Goal: Use online tool/utility: Utilize a website feature to perform a specific function

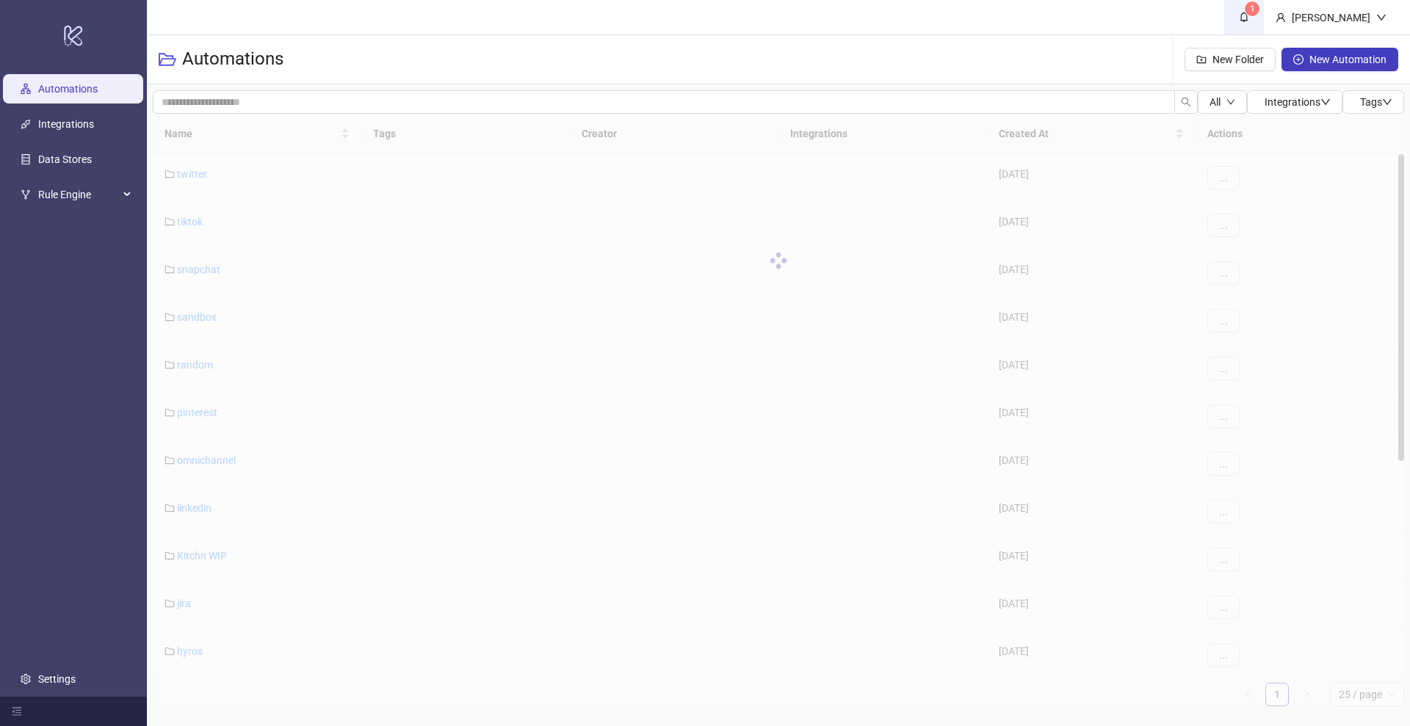
click at [1249, 17] on icon "bell" at bounding box center [1244, 17] width 10 height 10
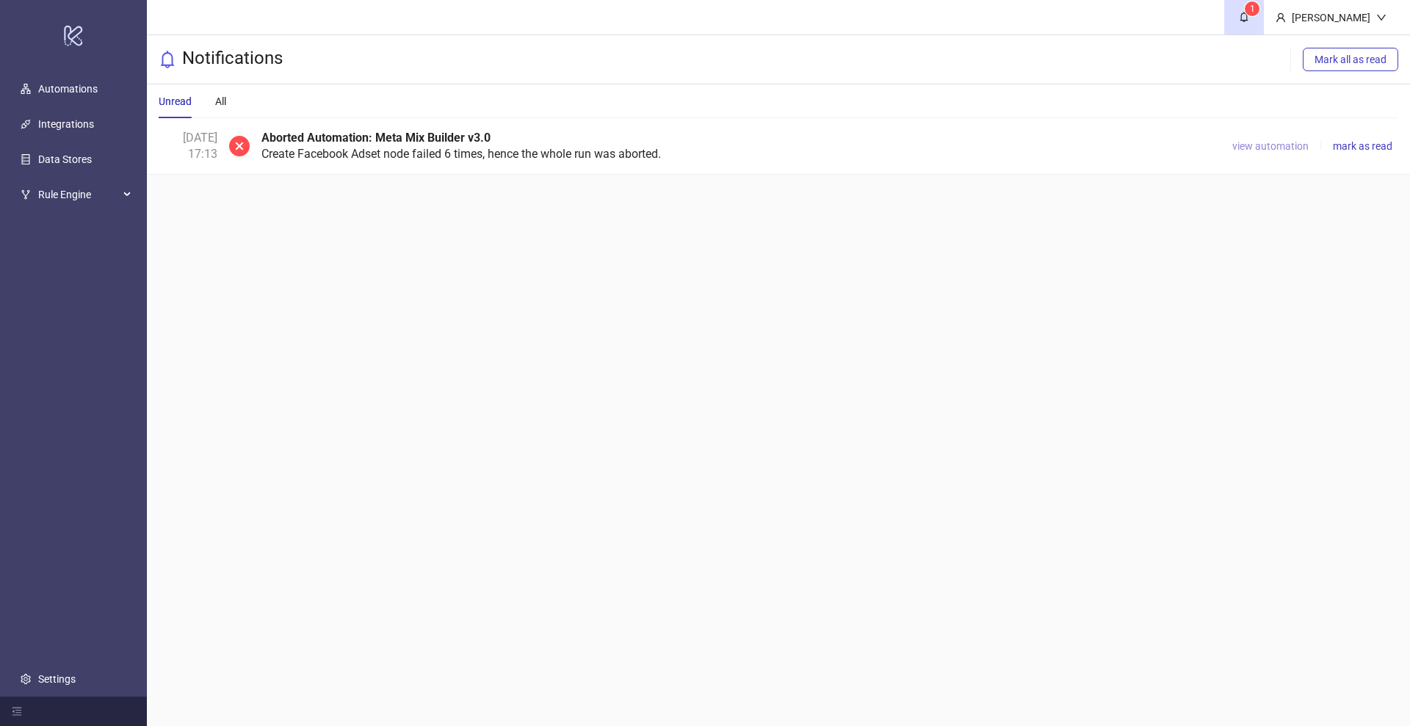
click at [1287, 151] on span "view automation" at bounding box center [1270, 146] width 76 height 12
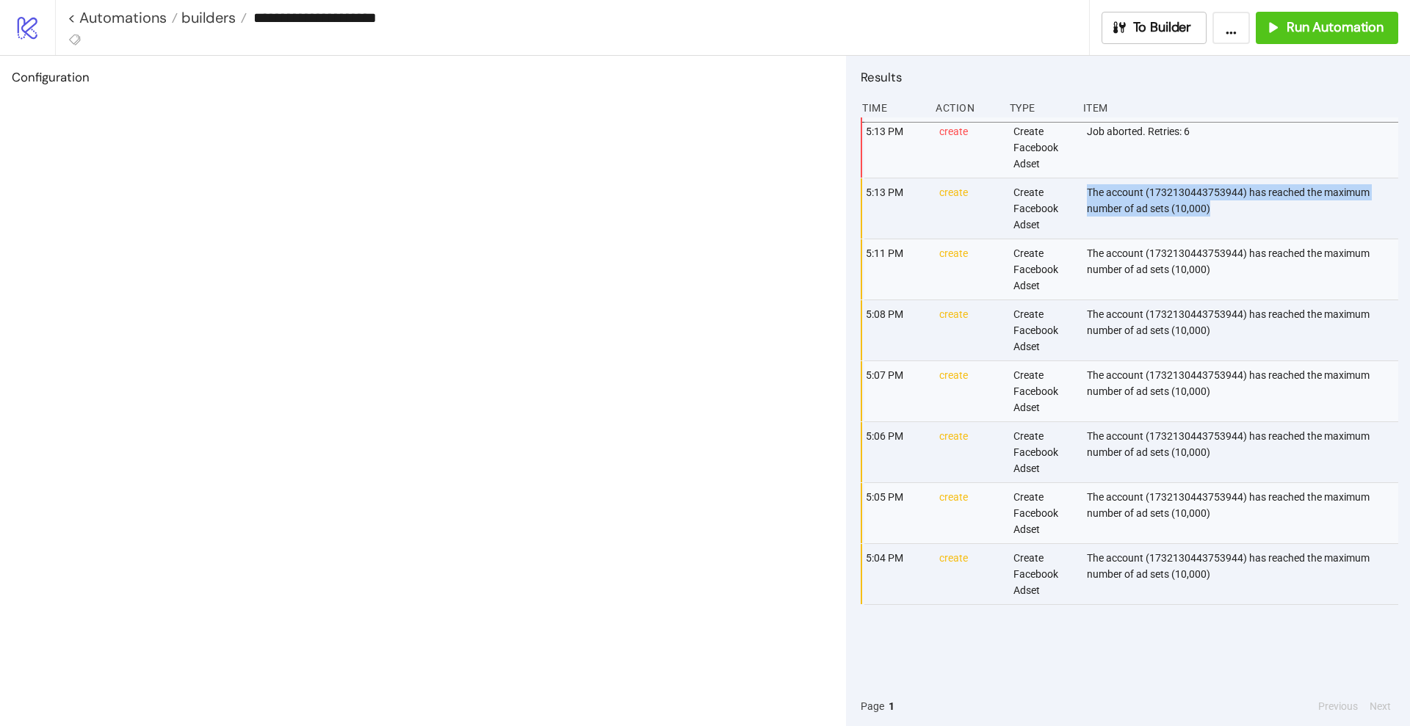
drag, startPoint x: 1216, startPoint y: 212, endPoint x: 1088, endPoint y: 186, distance: 130.5
click at [1088, 186] on div "The account (1732130443753944) has reached the maximum number of ad sets (10,00…" at bounding box center [1244, 208] width 317 height 60
copy div "The account (1732130443753944) has reached the maximum number of ad sets (10,00…"
click at [920, 633] on div "5:13 PM create Create Facebook Adset Job aborted. Retries: 6 5:13 PM create Cre…" at bounding box center [1130, 402] width 538 height 569
click at [1143, 32] on span "To Builder" at bounding box center [1162, 27] width 59 height 17
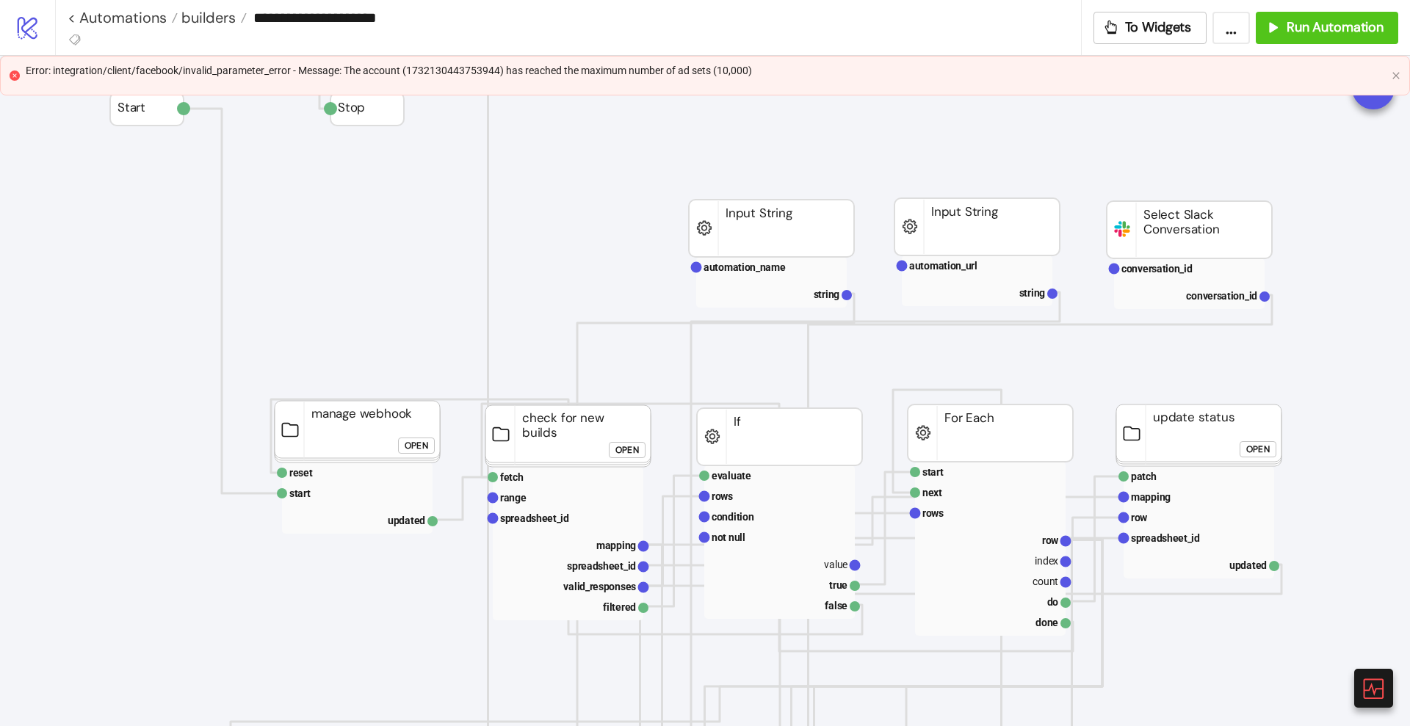
click at [737, 69] on div "Error: integration/client/facebook/invalid_parameter_error - Message: The accou…" at bounding box center [706, 70] width 1360 height 16
copy div "Error: integration/client/facebook/invalid_parameter_error - Message: The accou…"
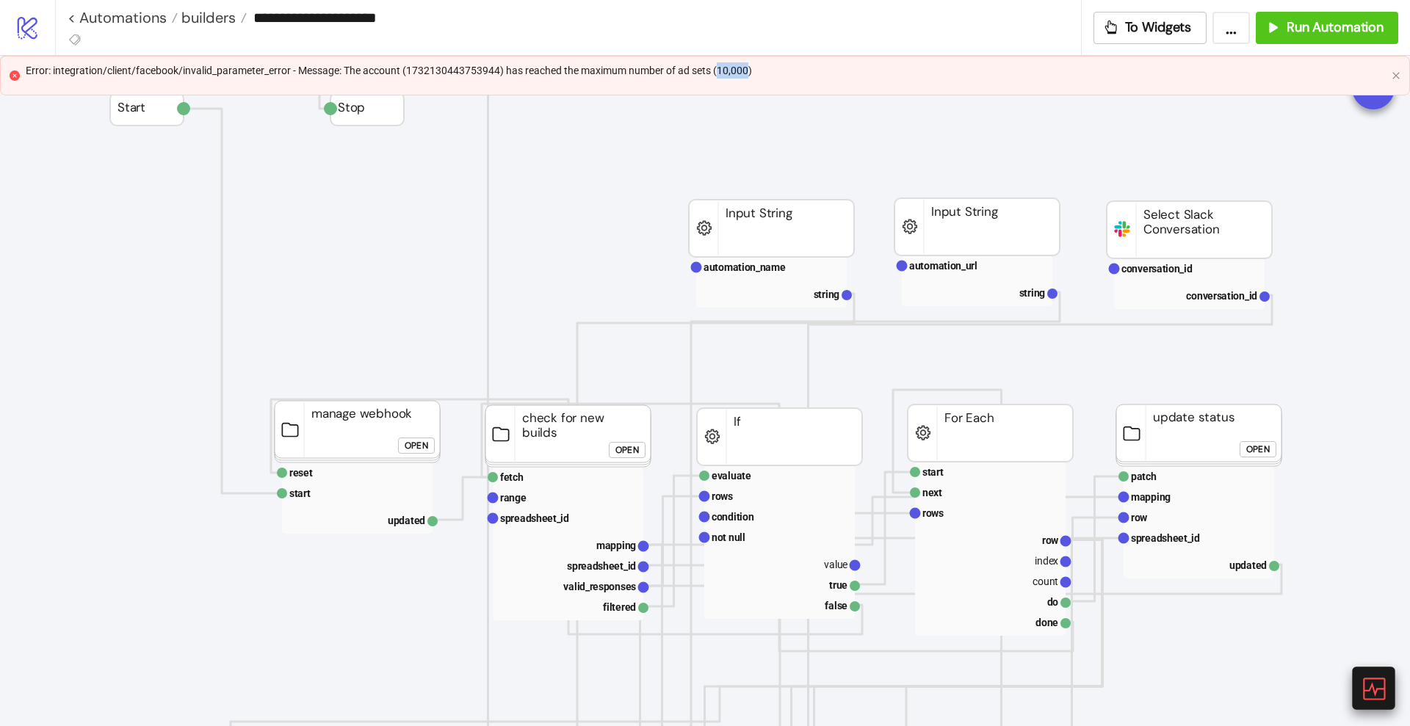
click at [1371, 682] on icon at bounding box center [1373, 689] width 26 height 26
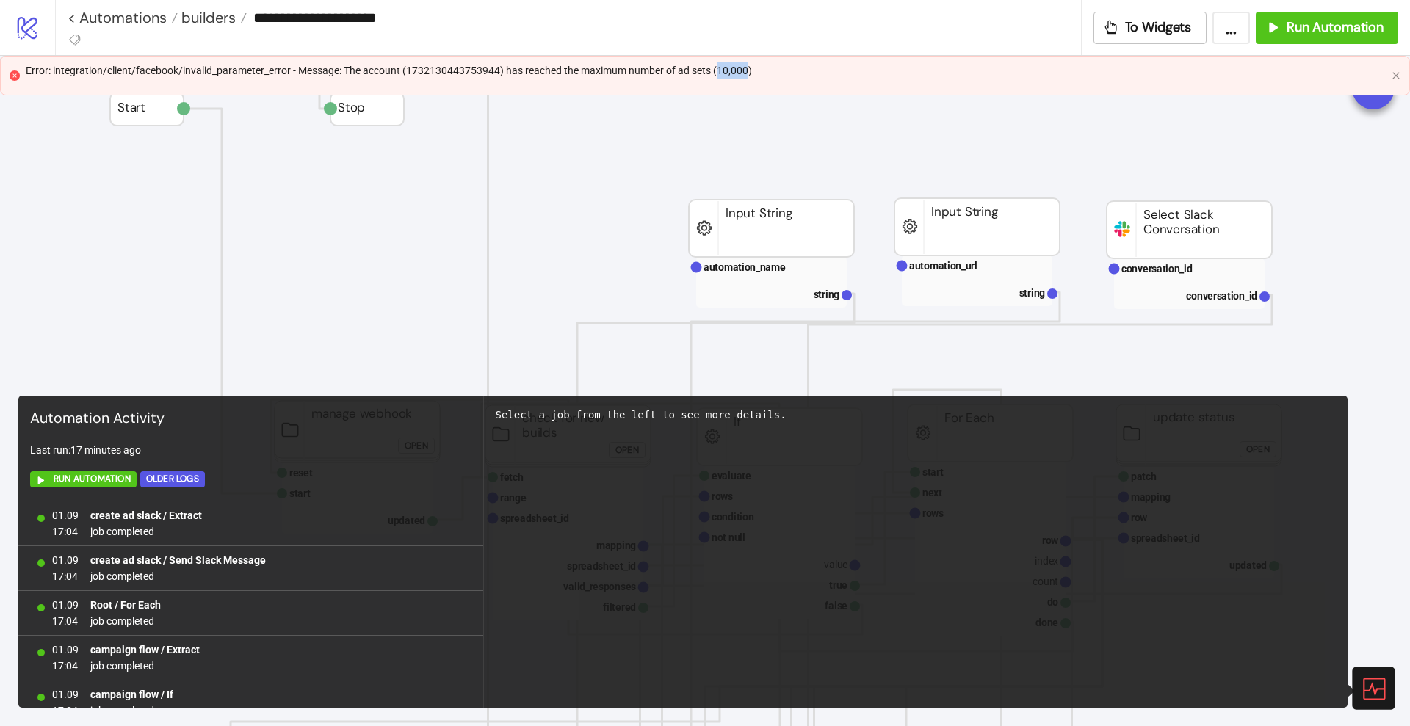
scroll to position [958, 0]
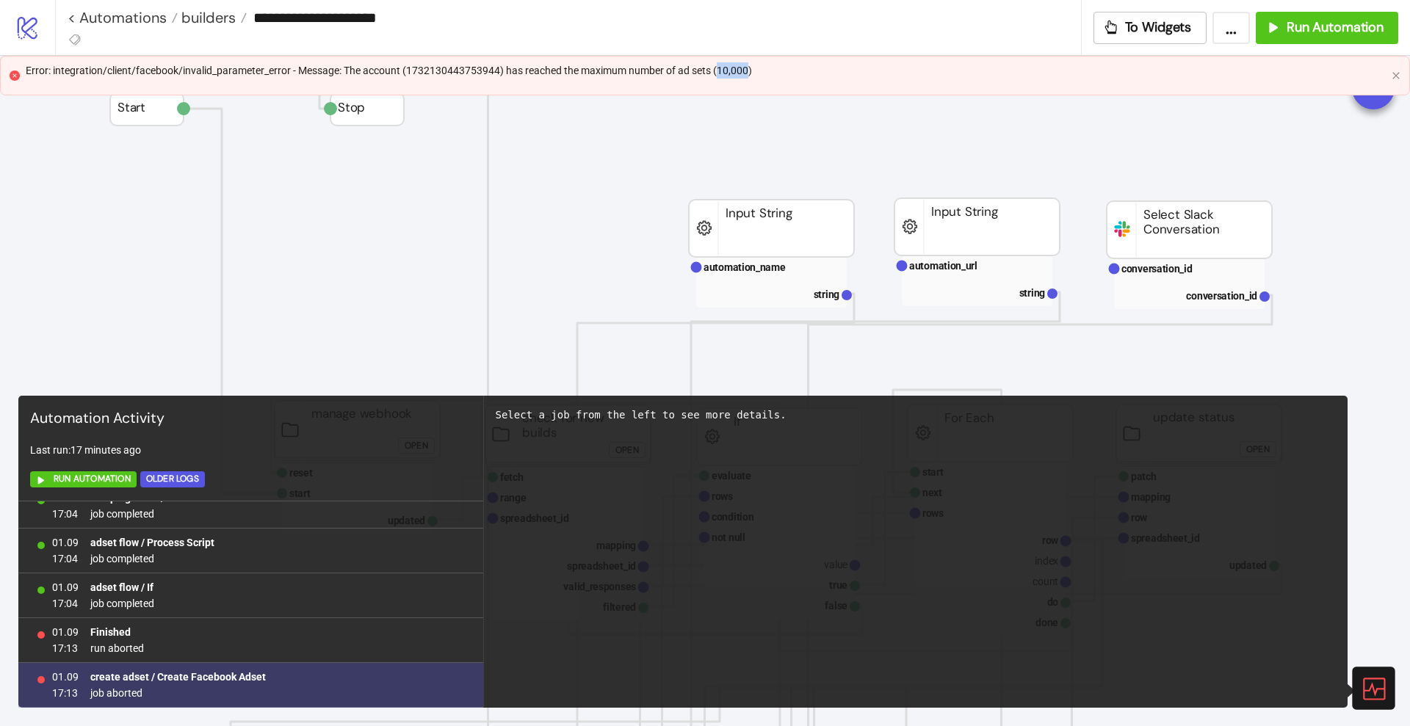
click at [244, 674] on b "create adset / Create Facebook Adset" at bounding box center [178, 677] width 176 height 12
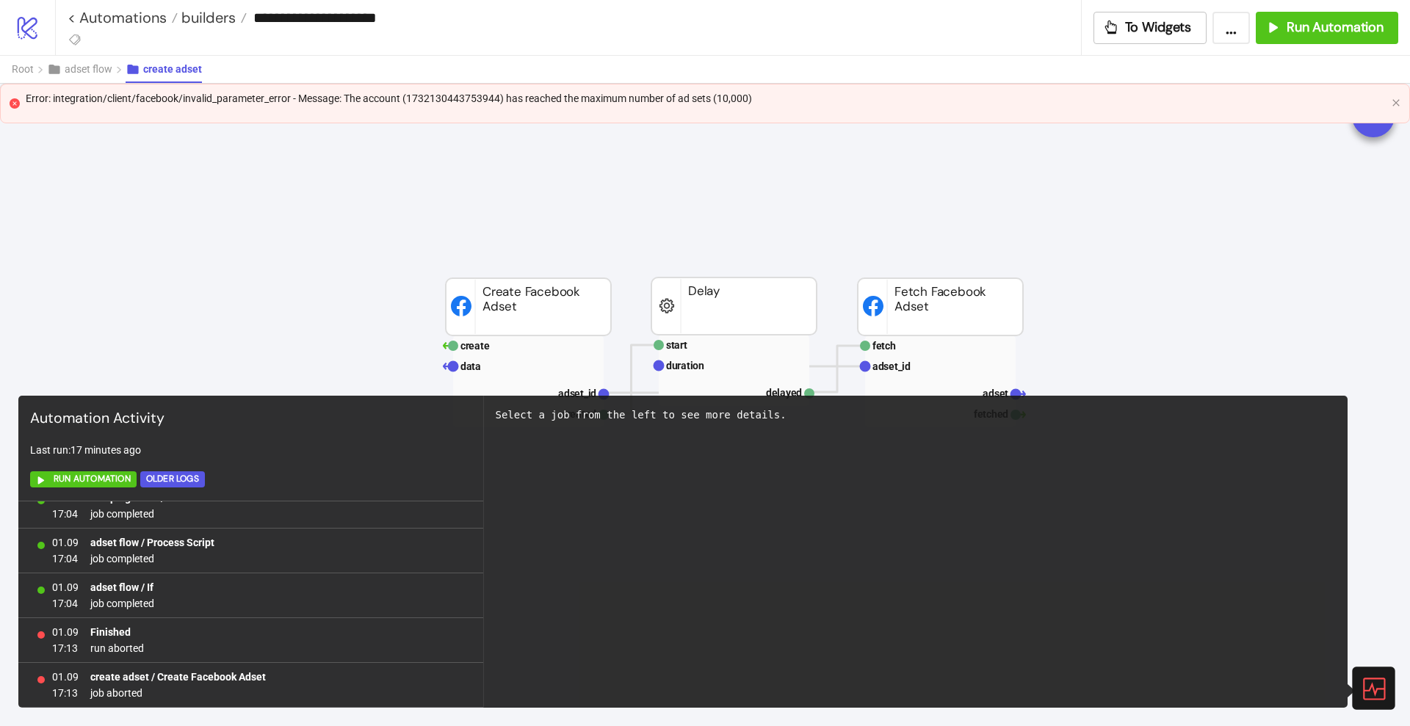
click at [1373, 681] on icon at bounding box center [1373, 689] width 26 height 26
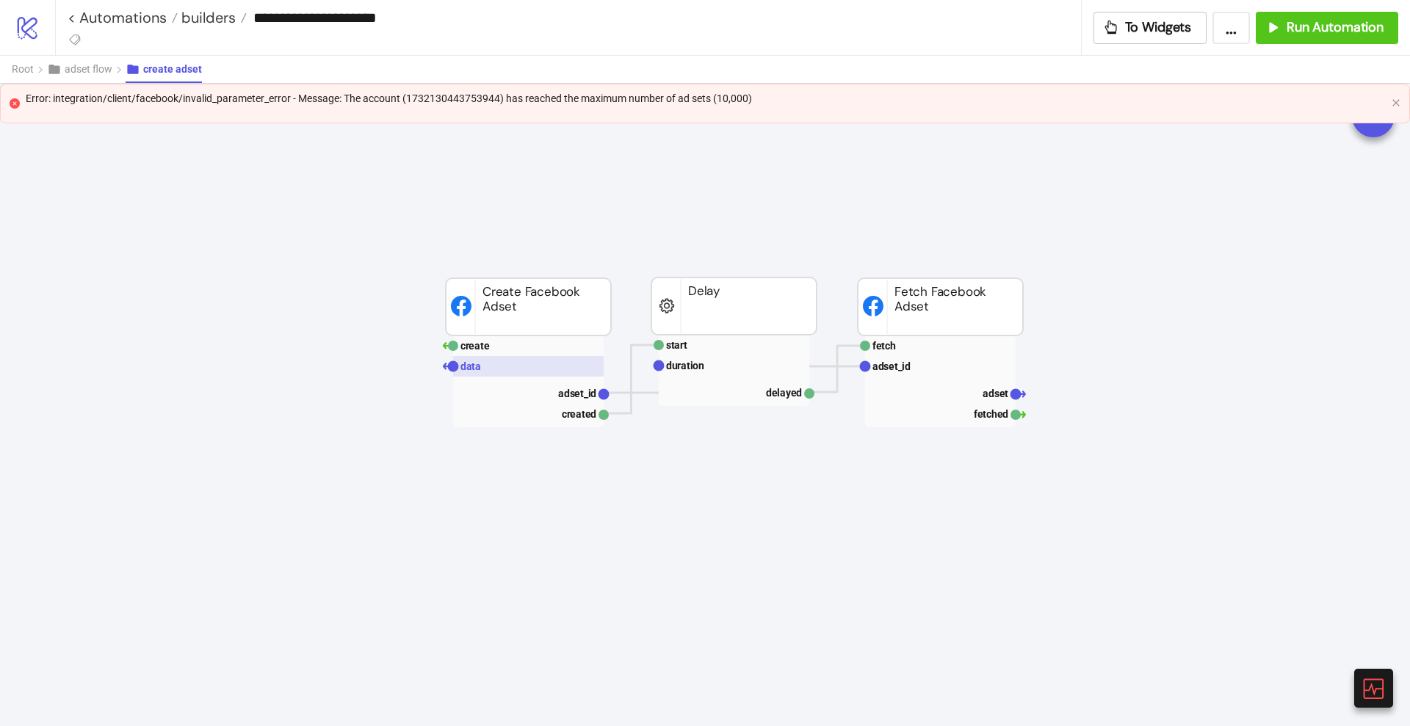
click at [472, 366] on text "data" at bounding box center [470, 367] width 21 height 12
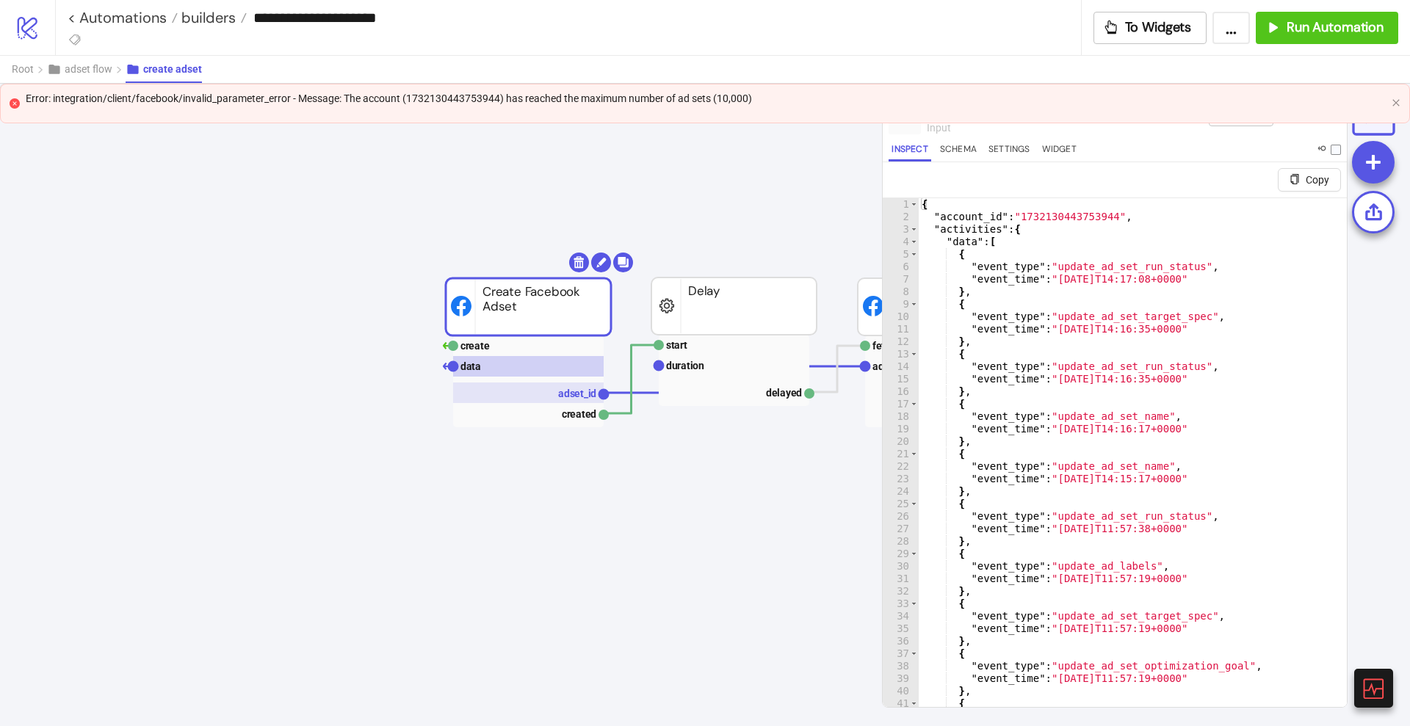
click at [568, 396] on text "adset_id" at bounding box center [577, 394] width 38 height 12
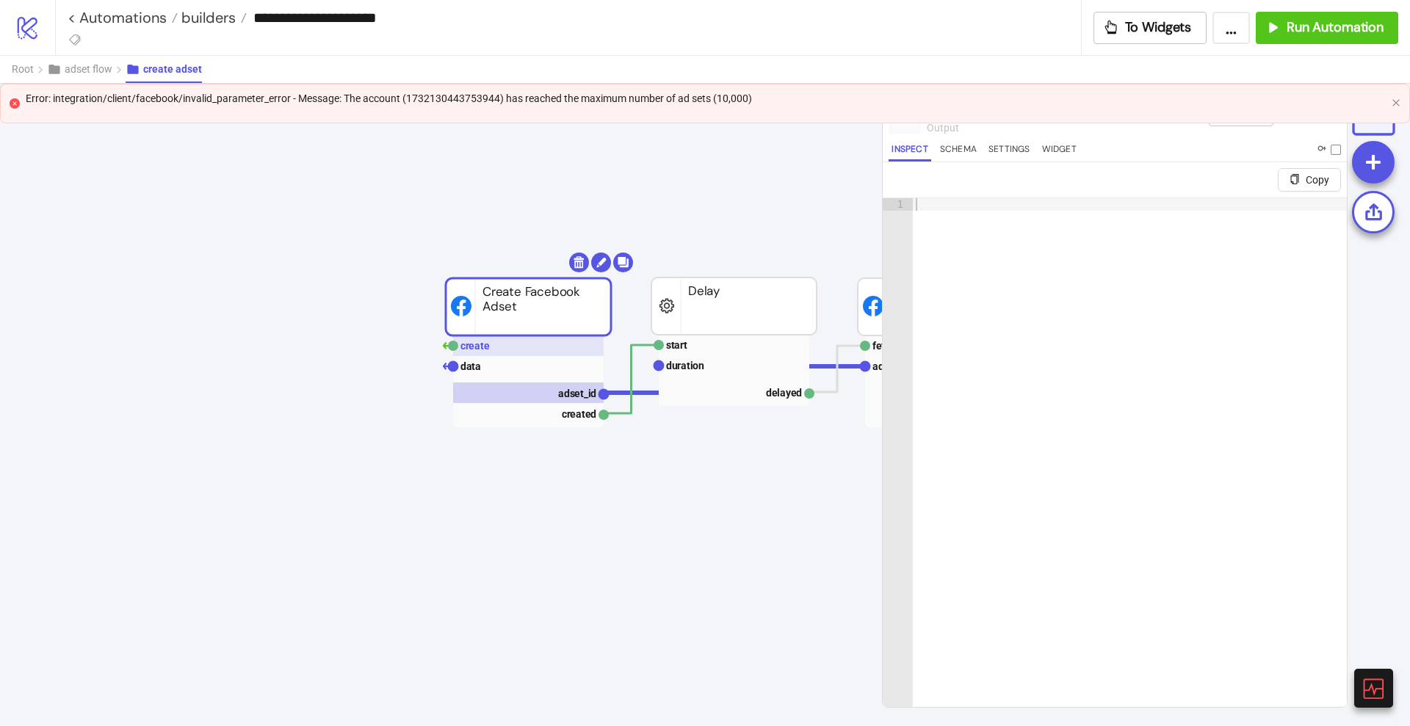
click at [536, 347] on rect at bounding box center [528, 346] width 151 height 21
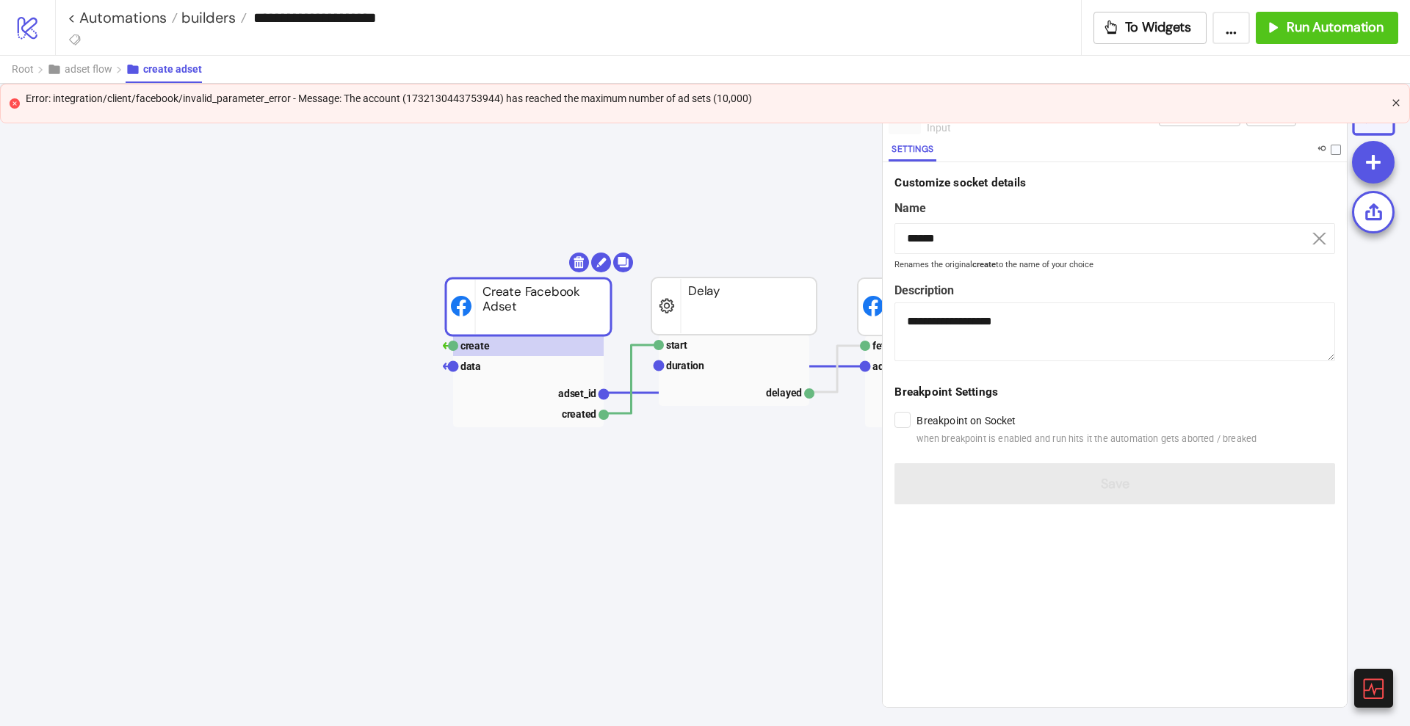
click at [1398, 103] on icon "close" at bounding box center [1396, 102] width 9 height 9
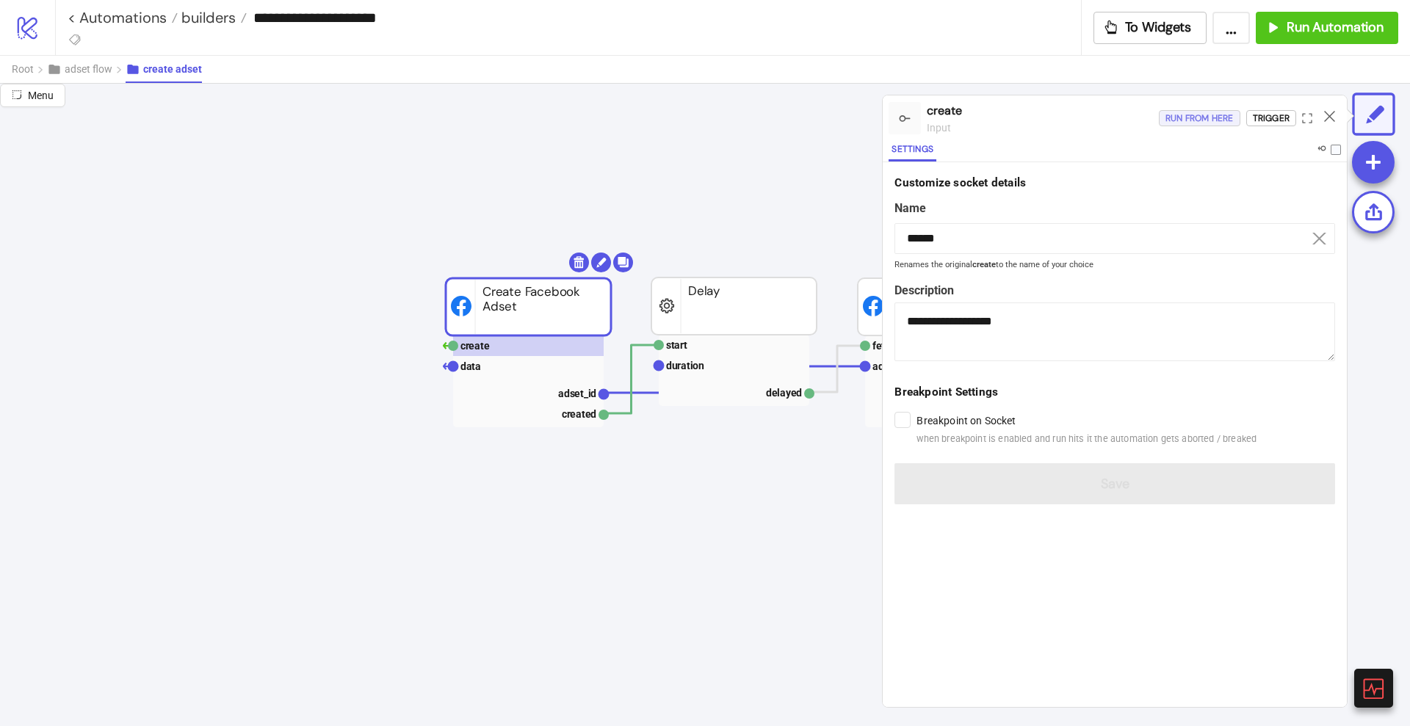
click at [1206, 115] on div "Run from here" at bounding box center [1200, 118] width 68 height 17
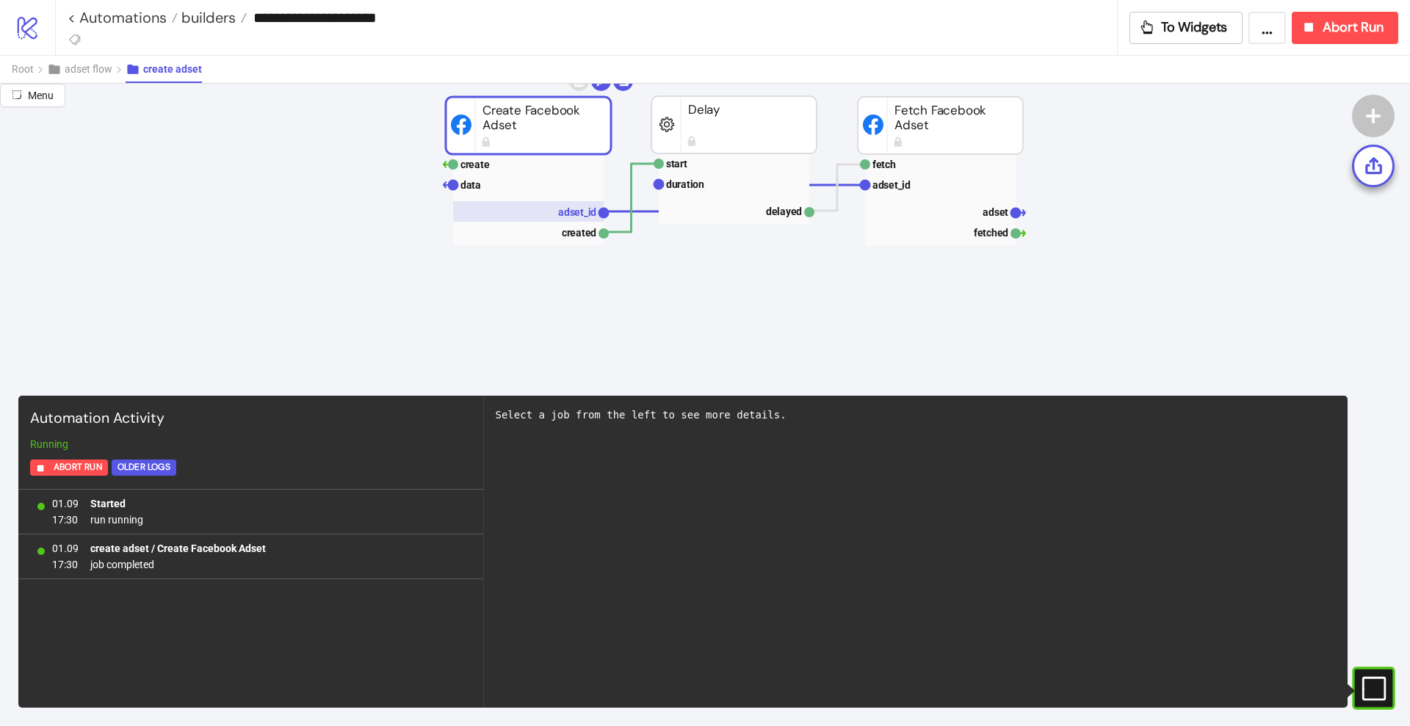
scroll to position [184, 0]
click at [547, 209] on rect at bounding box center [528, 209] width 151 height 21
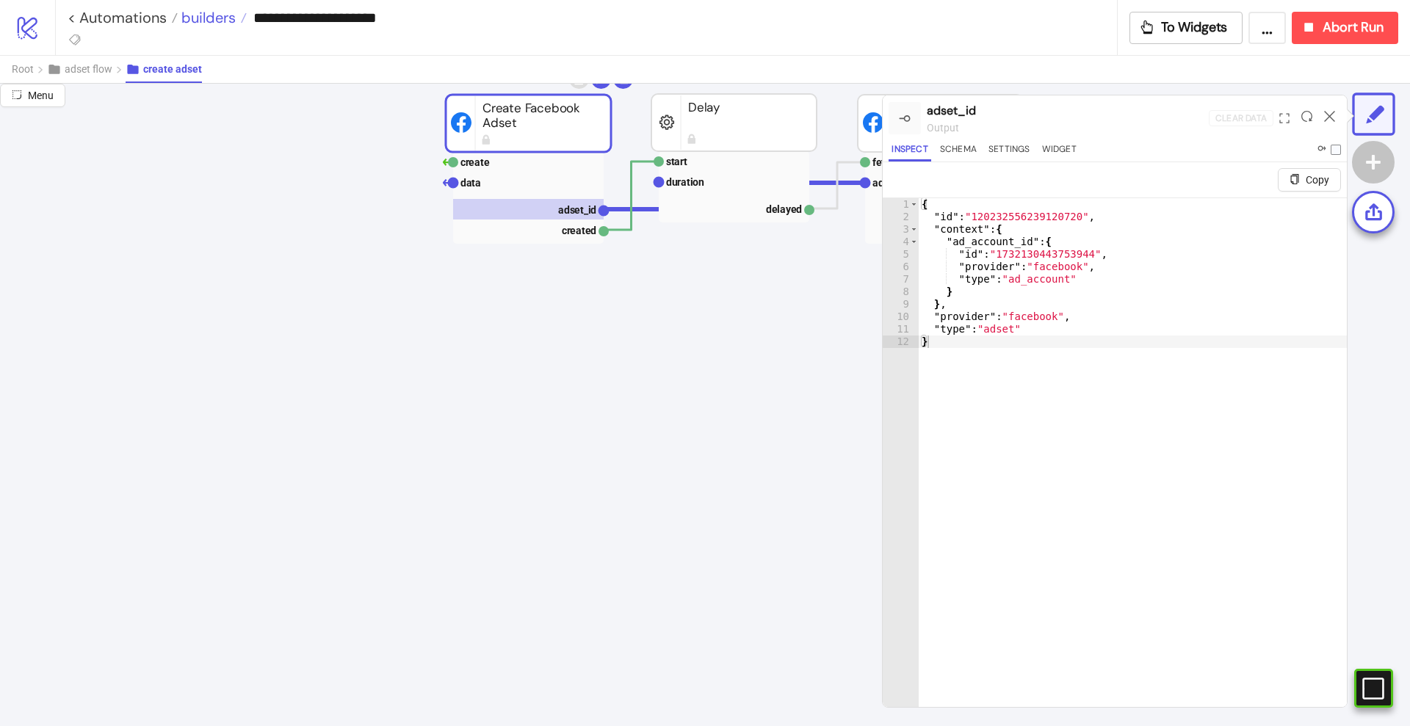
click at [210, 19] on span "builders" at bounding box center [207, 17] width 58 height 19
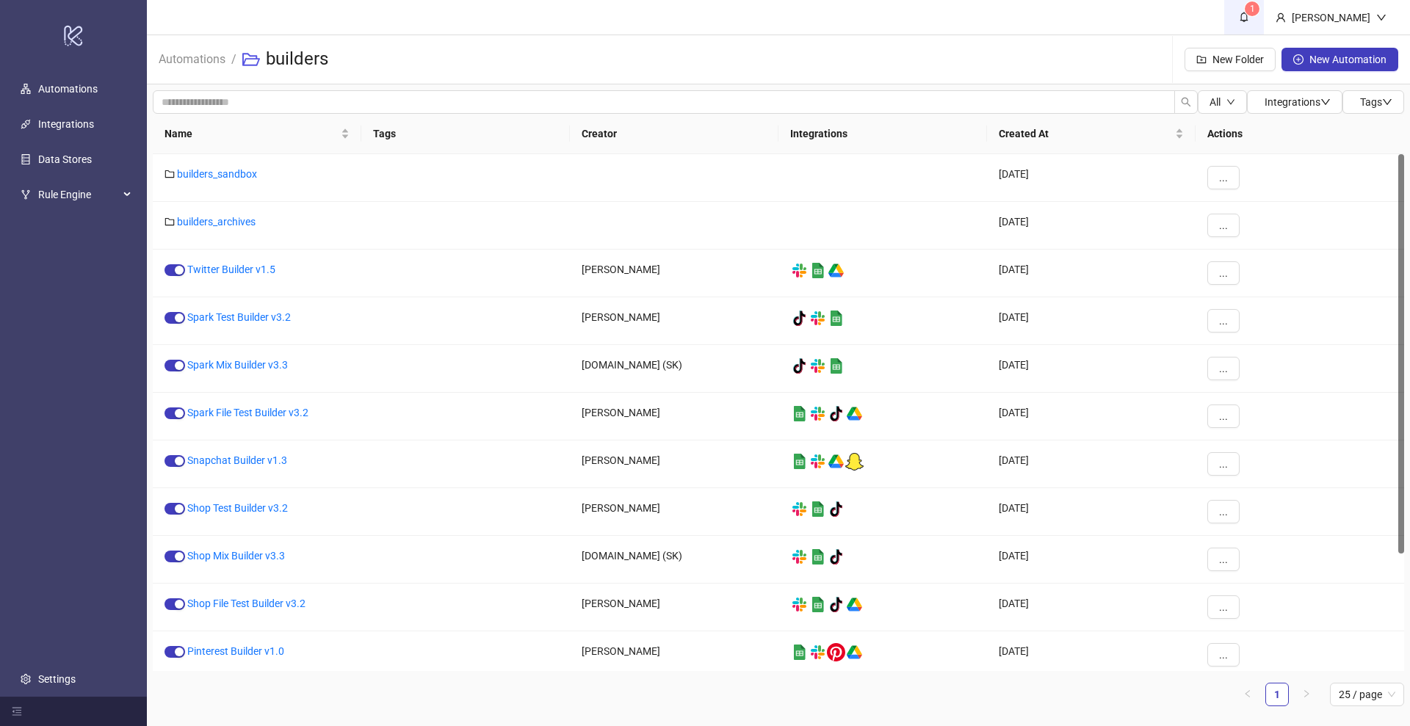
click at [1249, 17] on icon "bell" at bounding box center [1244, 17] width 10 height 10
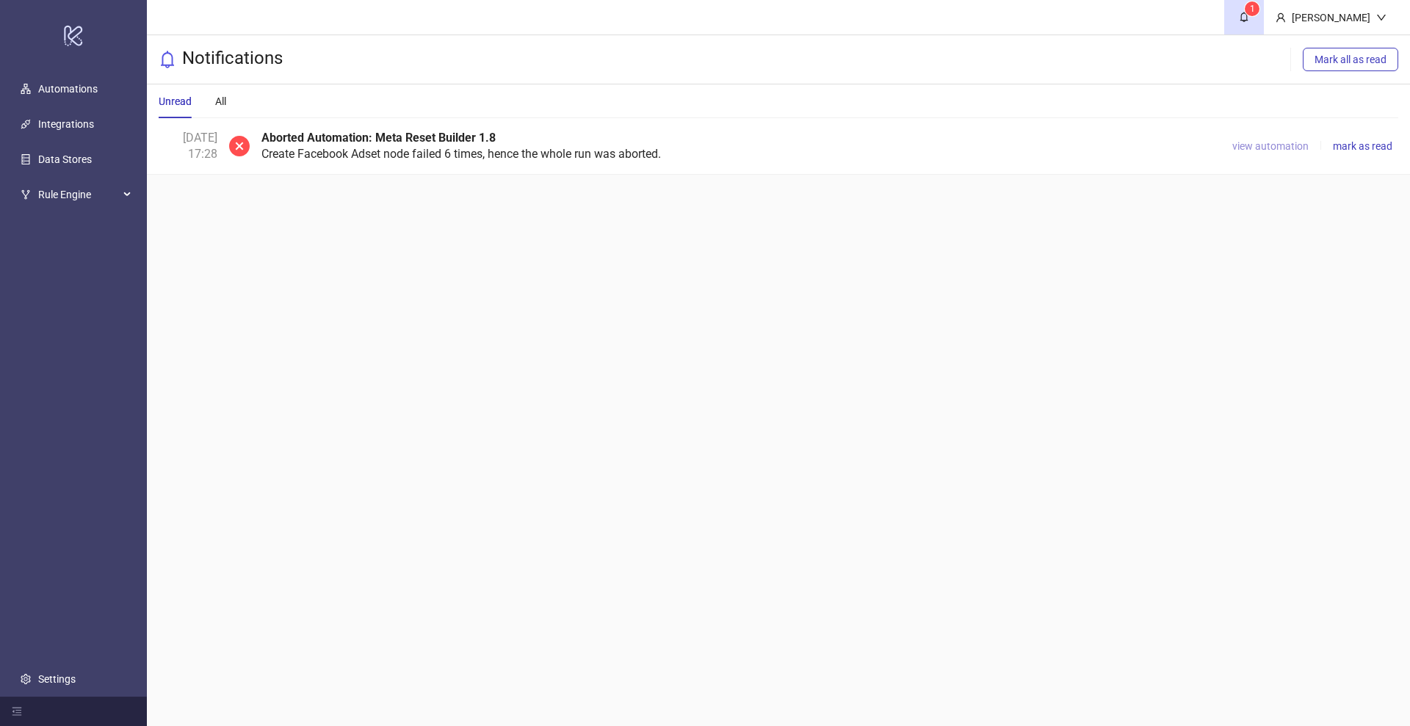
click at [1262, 146] on span "view automation" at bounding box center [1270, 146] width 76 height 12
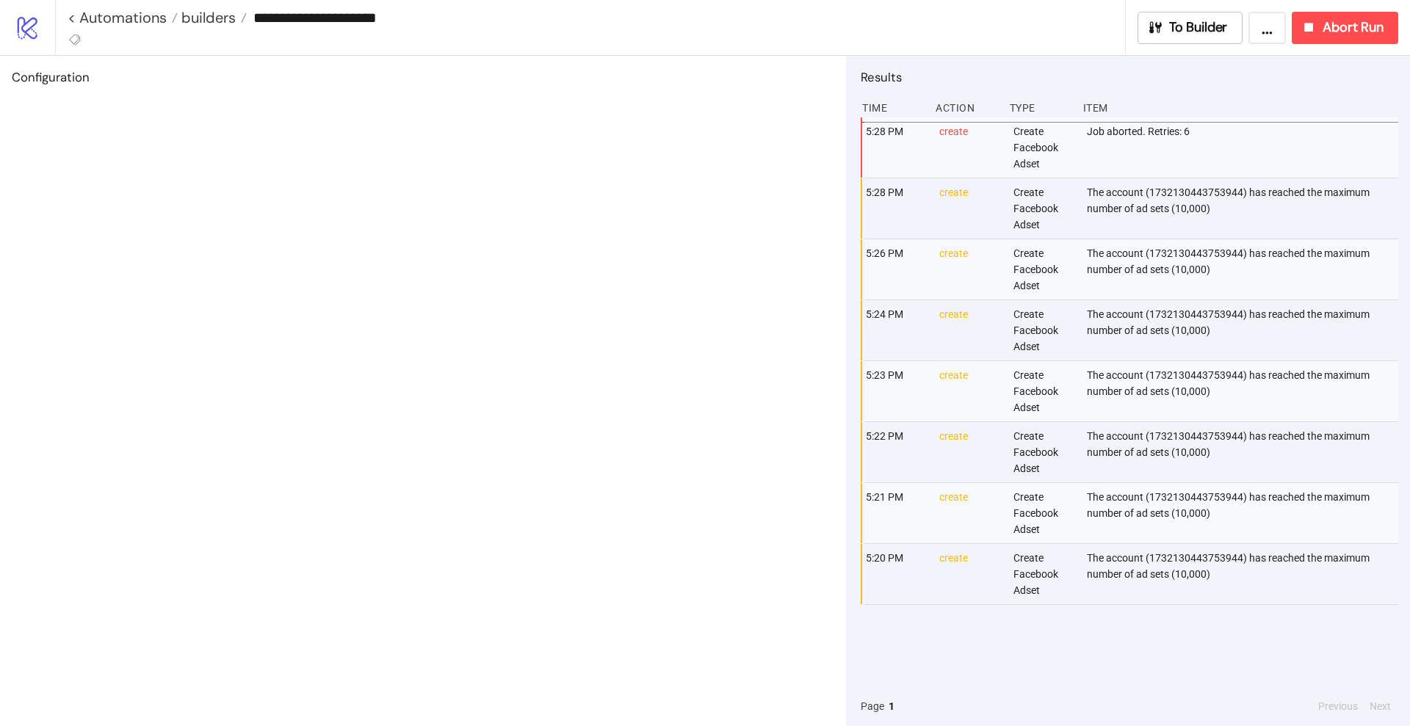
type input "**********"
click at [1152, 35] on span "To Builder" at bounding box center [1162, 27] width 59 height 17
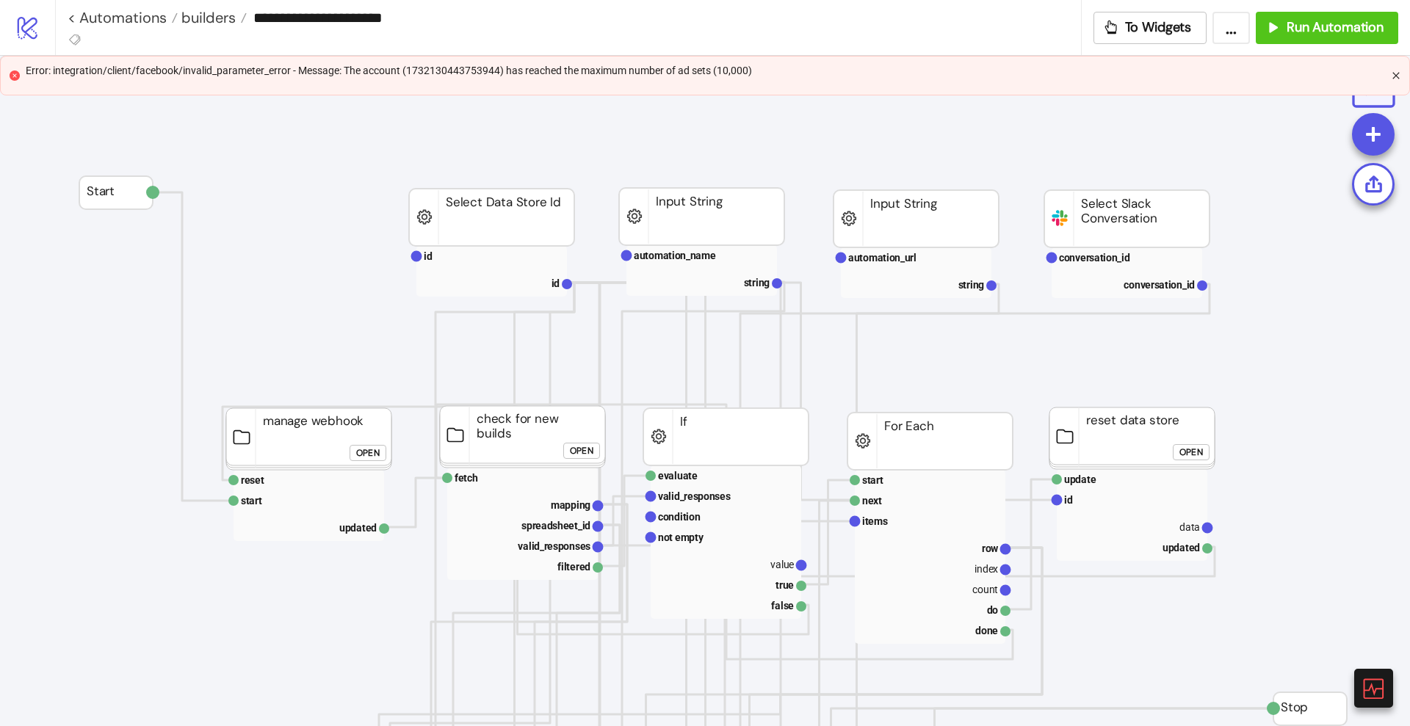
click at [1394, 77] on icon "close" at bounding box center [1396, 75] width 7 height 7
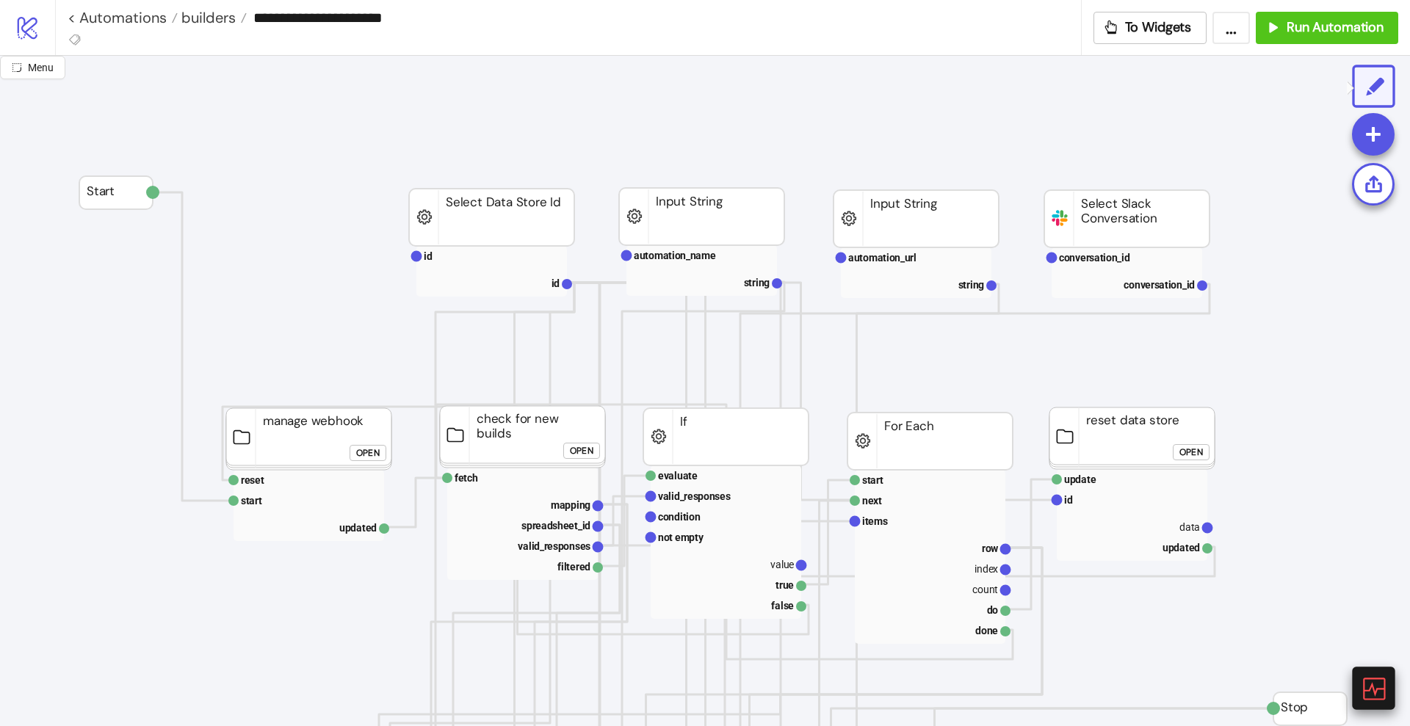
drag, startPoint x: 1374, startPoint y: 687, endPoint x: 1364, endPoint y: 675, distance: 15.6
click at [1373, 686] on icon at bounding box center [1373, 689] width 26 height 26
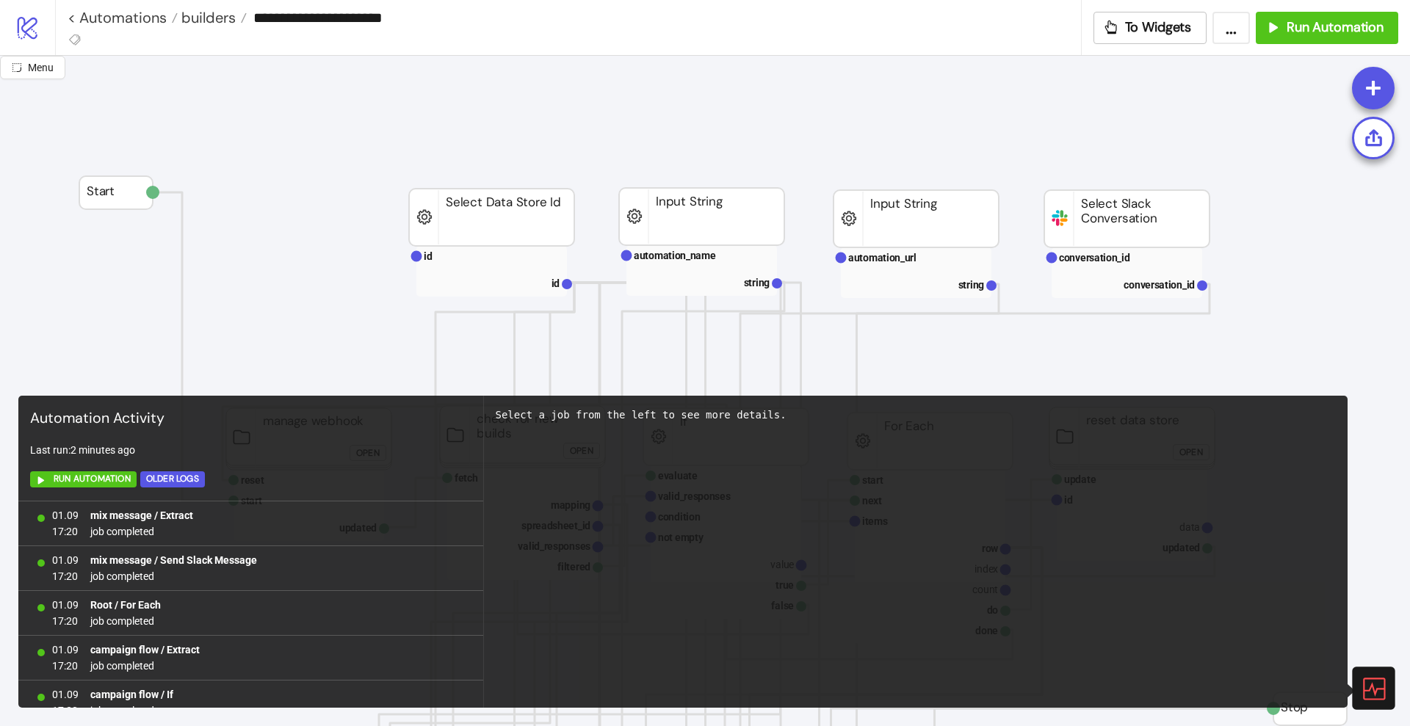
scroll to position [958, 0]
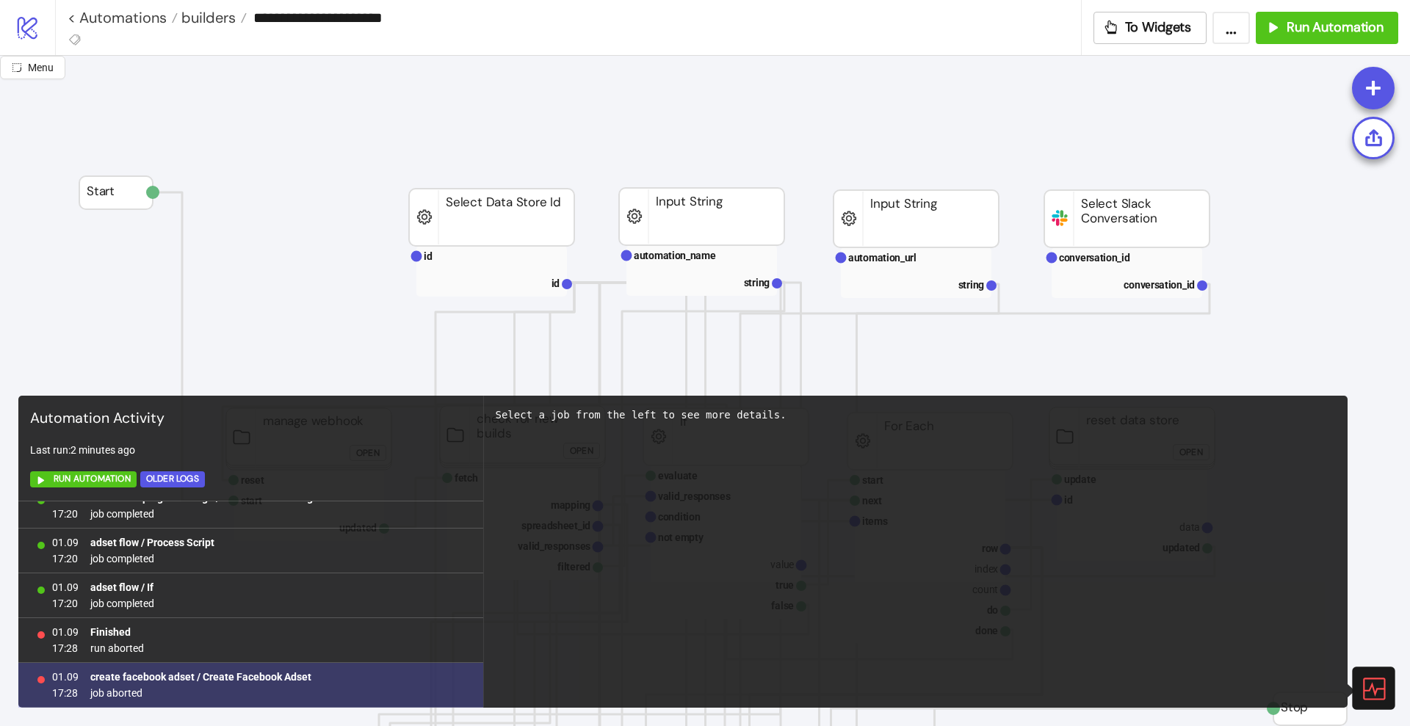
click at [271, 673] on b "create facebook adset / Create Facebook Adset" at bounding box center [200, 677] width 221 height 12
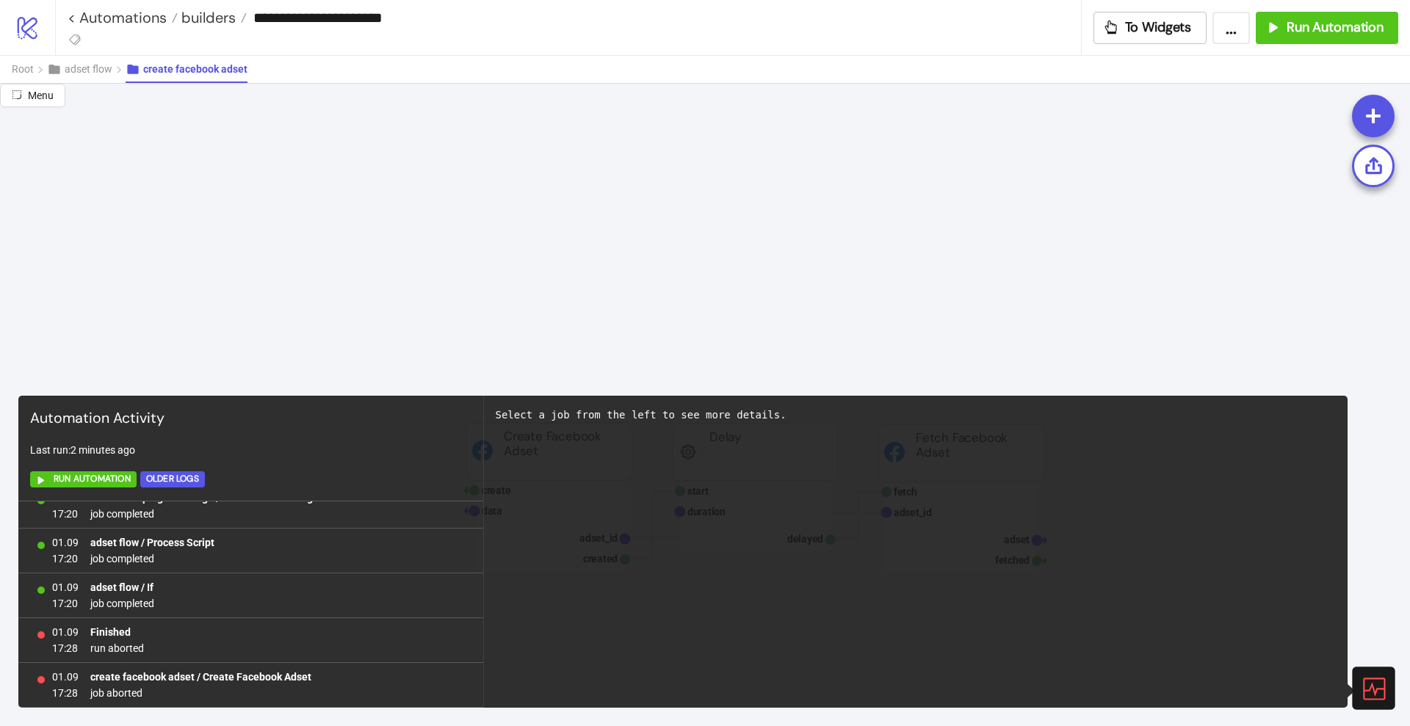
click at [1370, 681] on icon at bounding box center [1373, 689] width 26 height 26
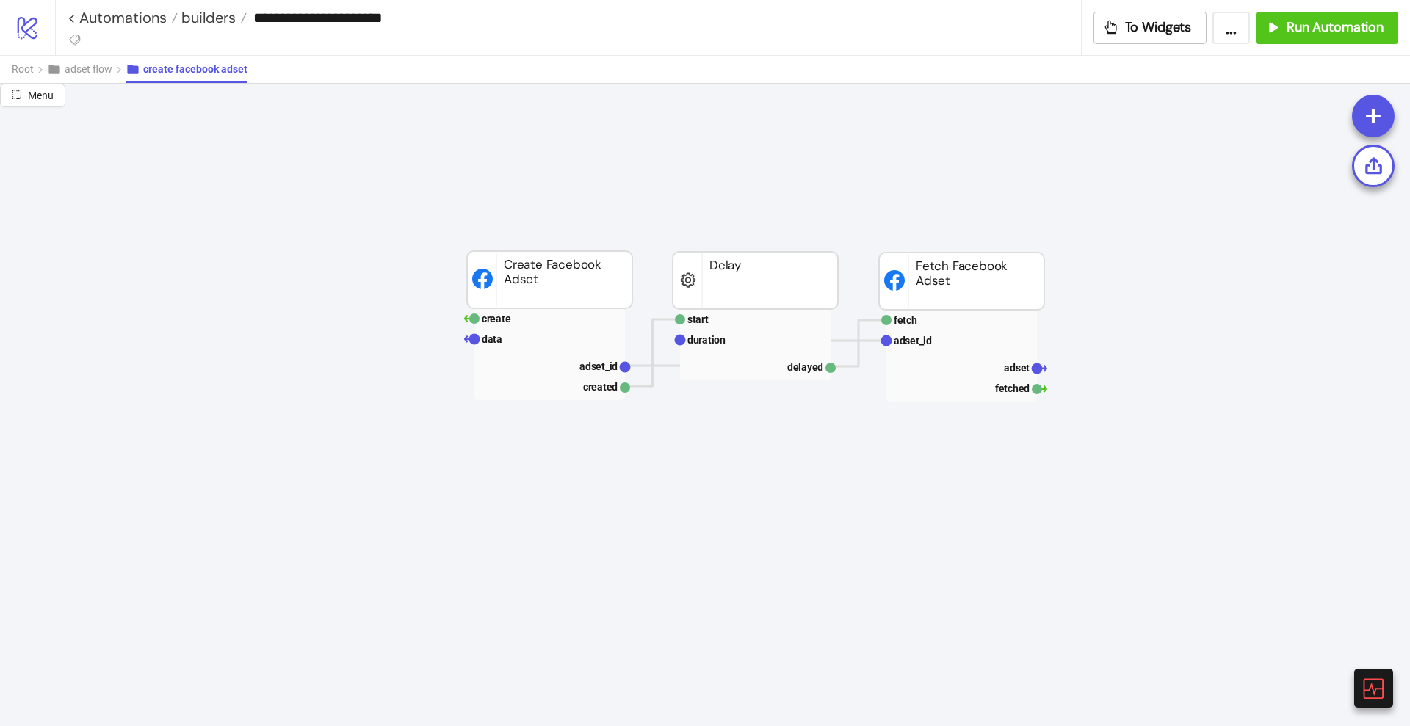
scroll to position [184, 0]
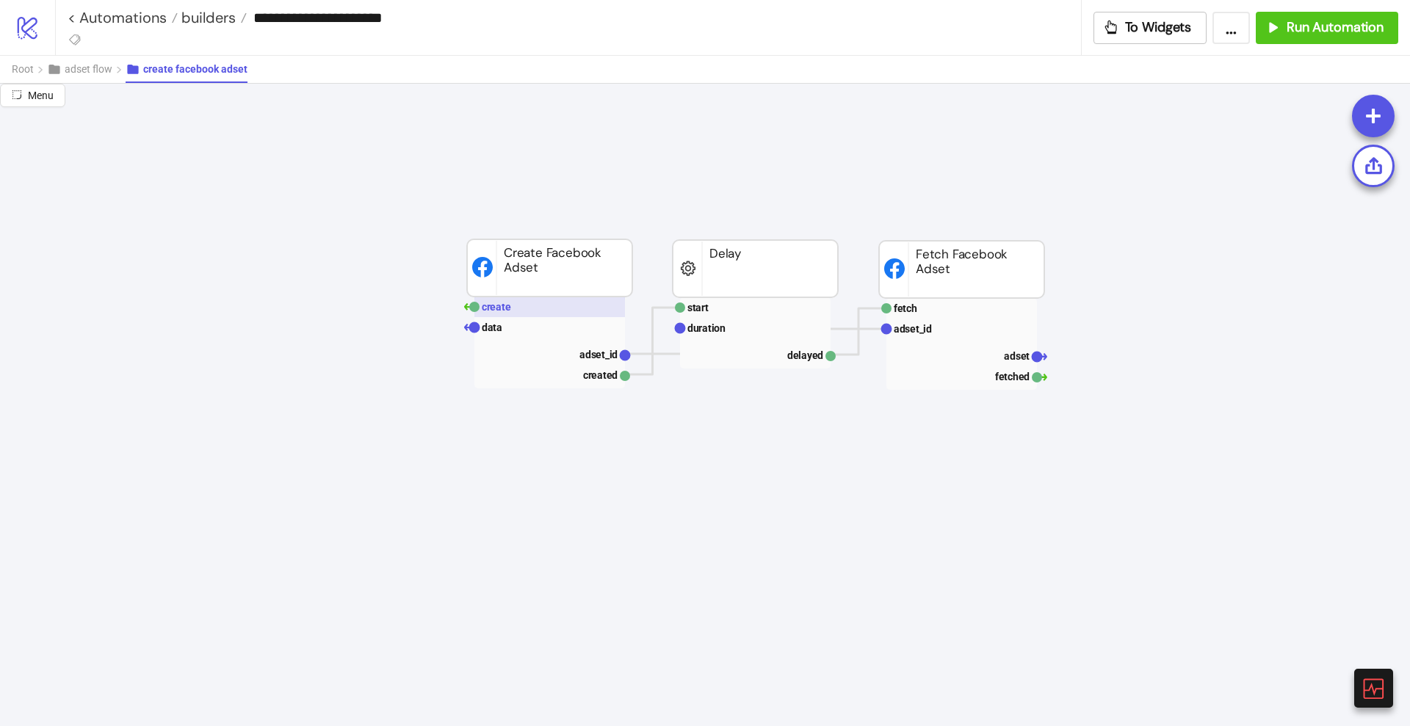
click at [522, 314] on rect at bounding box center [549, 307] width 151 height 21
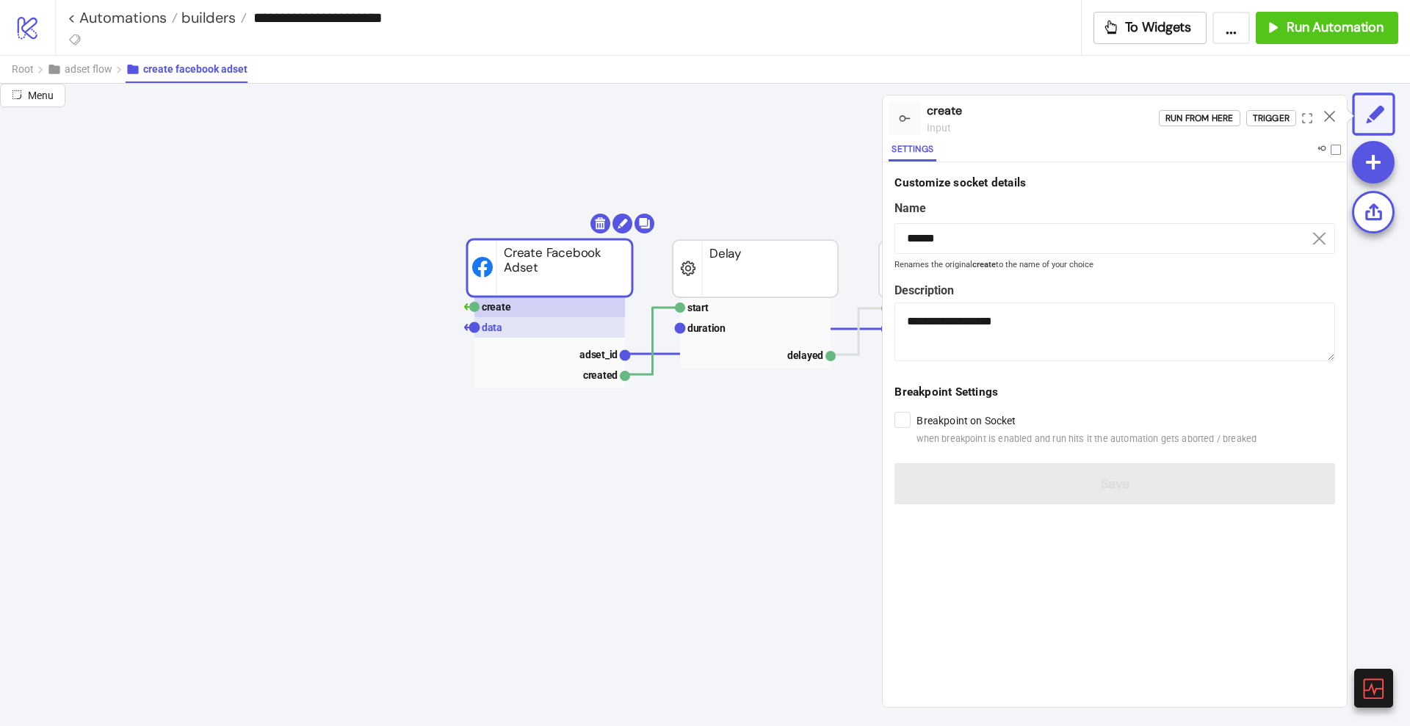
click at [496, 327] on text "data" at bounding box center [492, 328] width 21 height 12
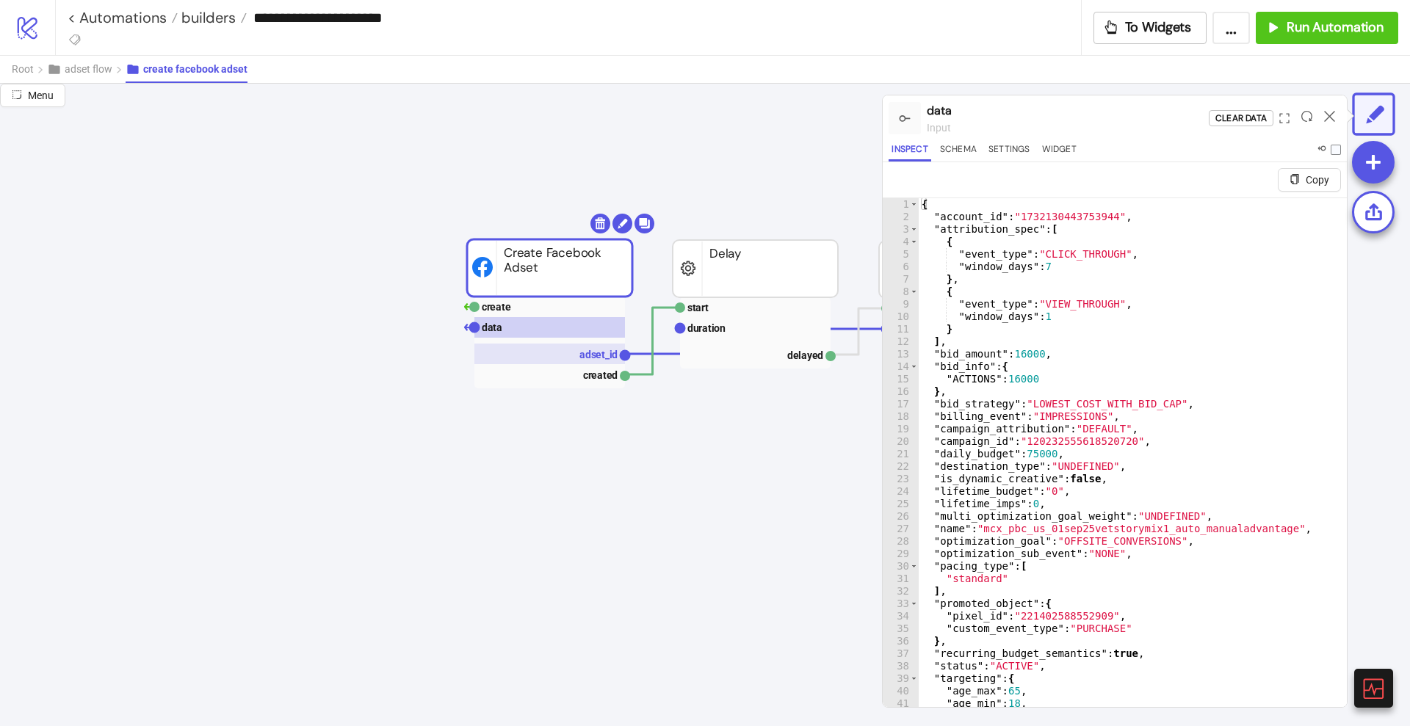
click at [596, 351] on text "adset_id" at bounding box center [598, 355] width 38 height 12
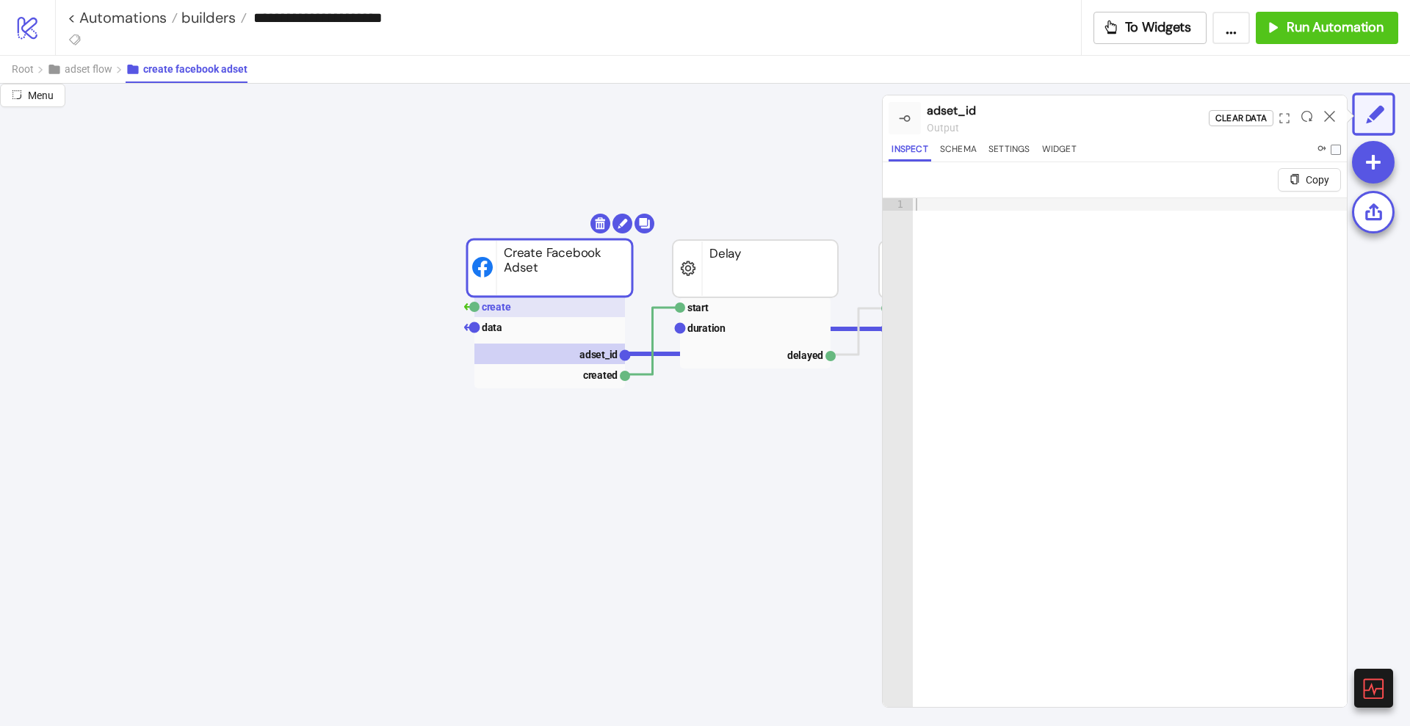
click at [545, 311] on rect at bounding box center [549, 307] width 151 height 21
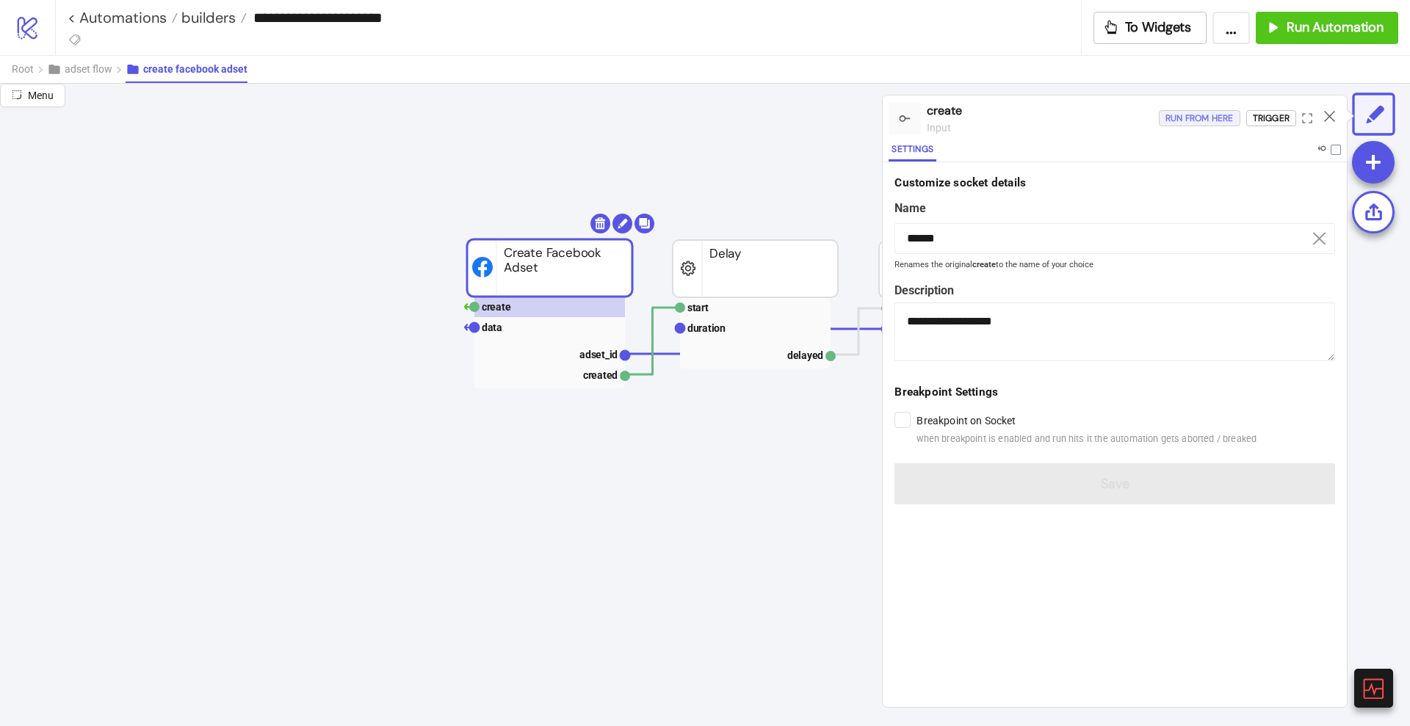
click at [1203, 120] on div "Run from here" at bounding box center [1200, 118] width 68 height 17
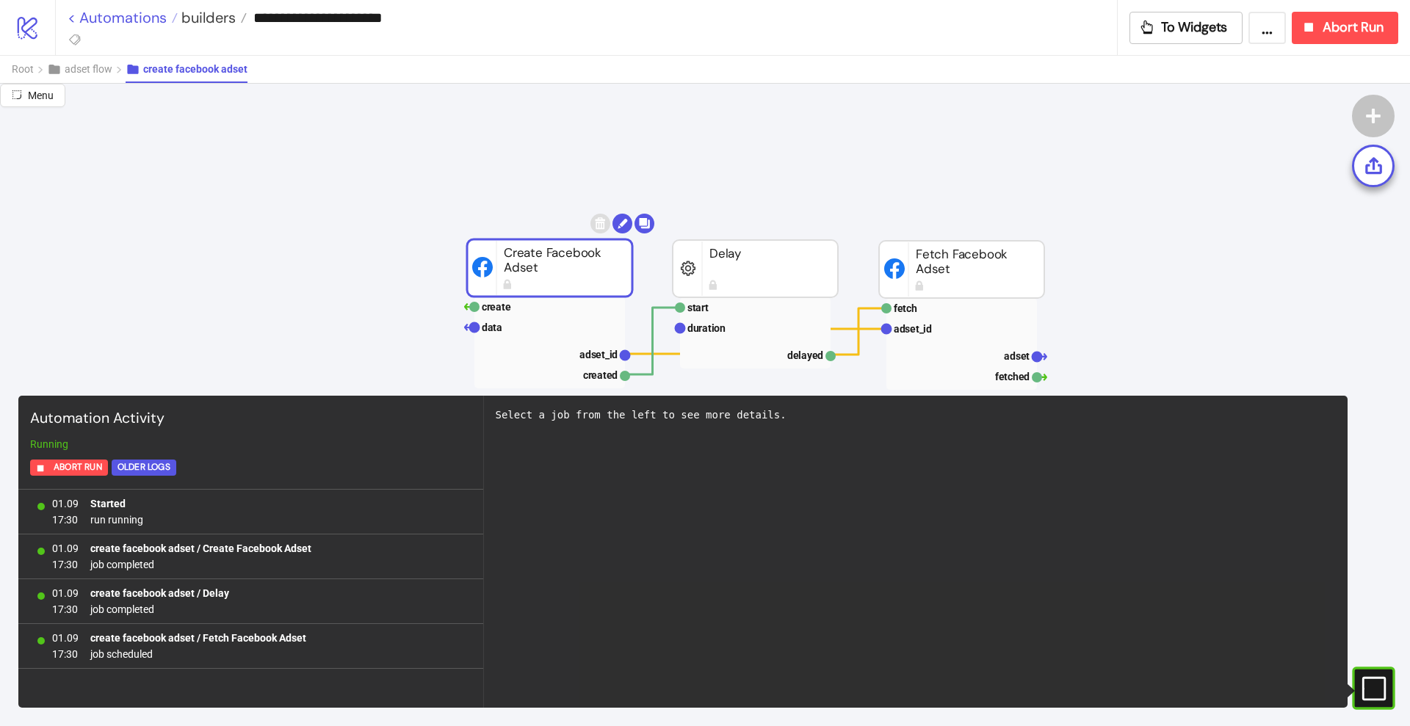
click at [98, 11] on link "< Automations" at bounding box center [123, 17] width 110 height 15
